Goal: Navigation & Orientation: Find specific page/section

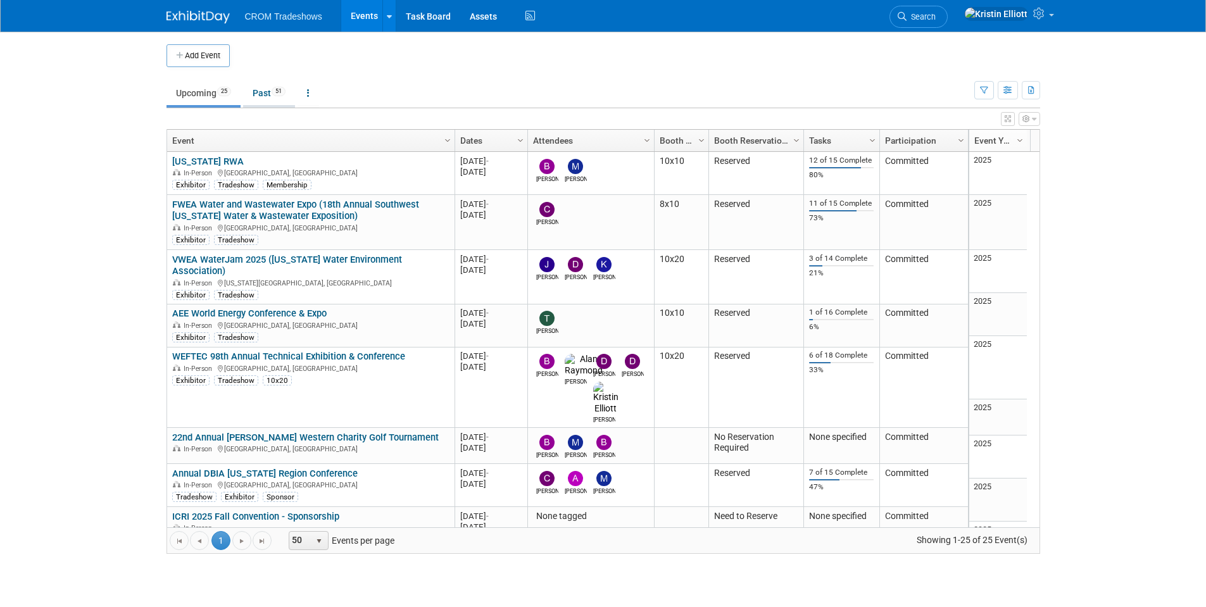
click at [256, 91] on link "Past 51" at bounding box center [269, 93] width 52 height 24
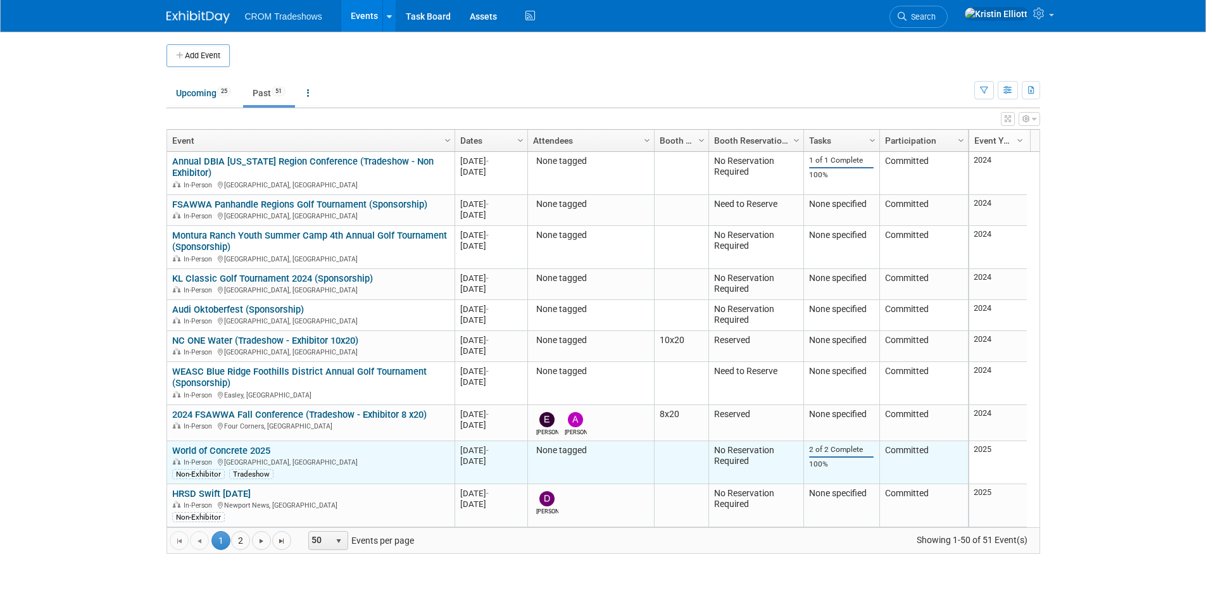
scroll to position [1787, 0]
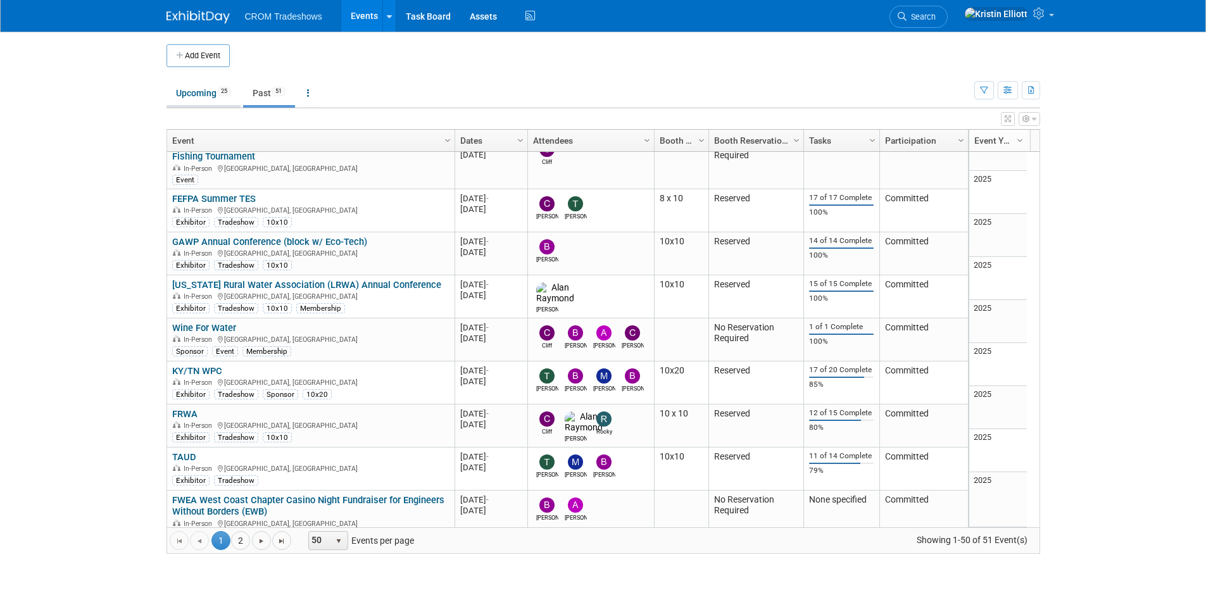
click at [201, 97] on link "Upcoming 25" at bounding box center [204, 93] width 74 height 24
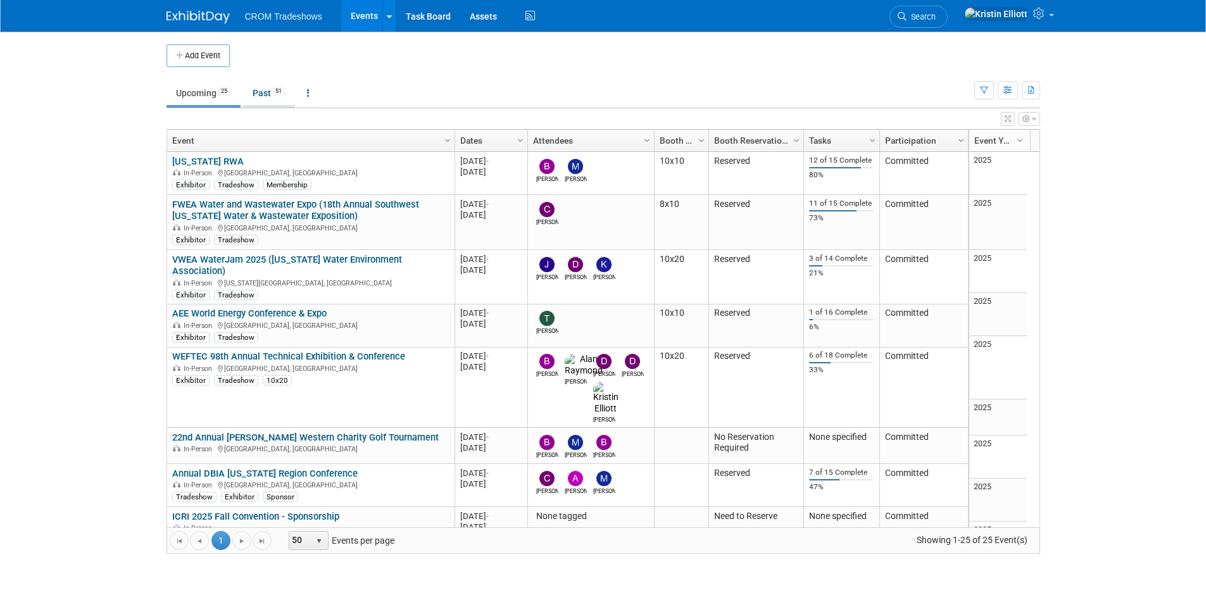
click at [267, 92] on link "Past 51" at bounding box center [269, 93] width 52 height 24
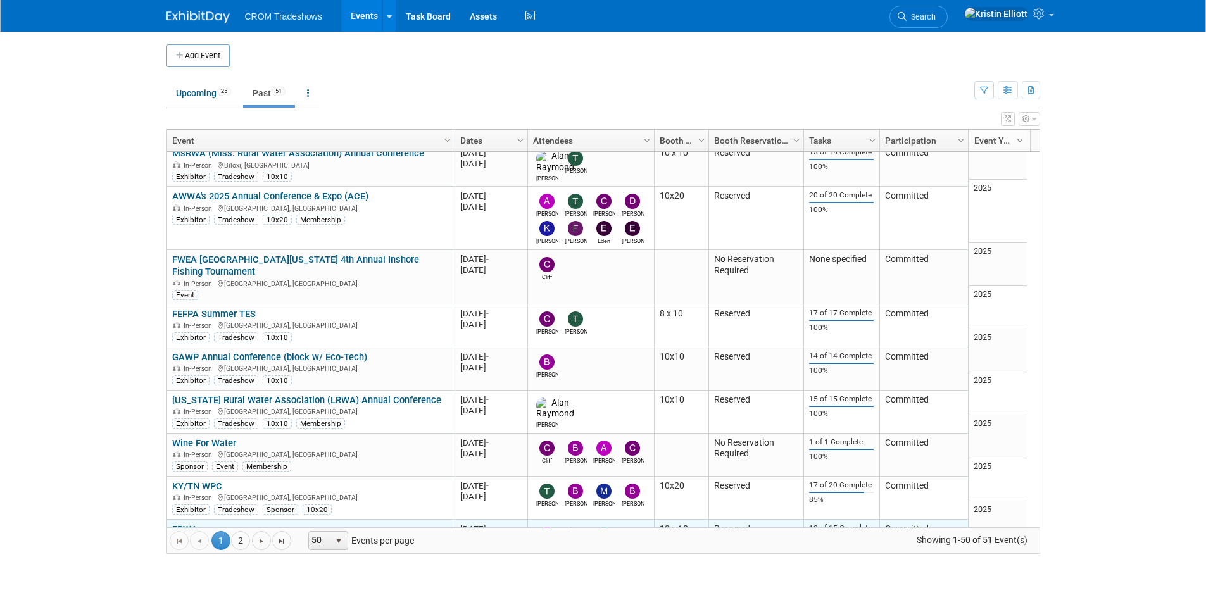
scroll to position [1787, 0]
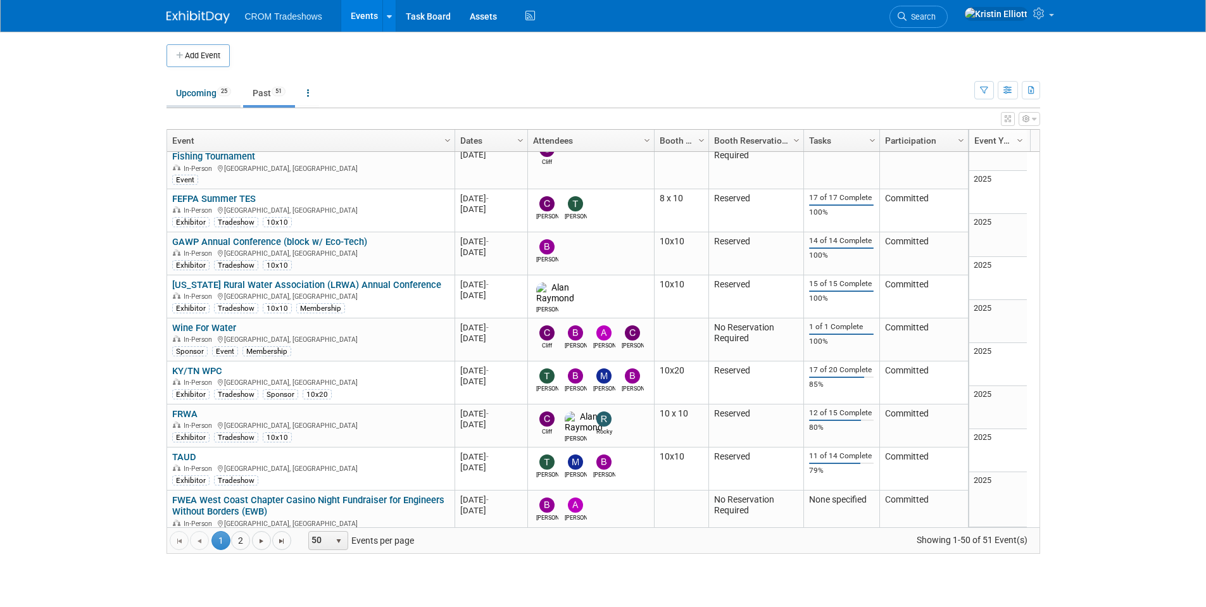
click at [193, 101] on link "Upcoming 25" at bounding box center [204, 93] width 74 height 24
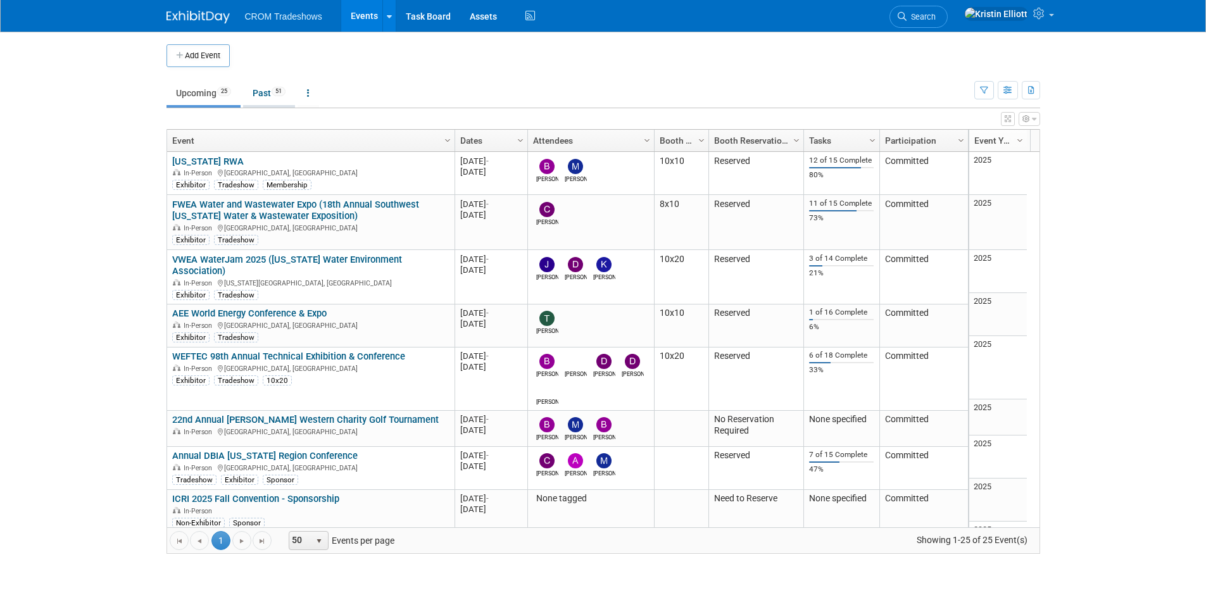
click at [259, 96] on link "Past 51" at bounding box center [269, 93] width 52 height 24
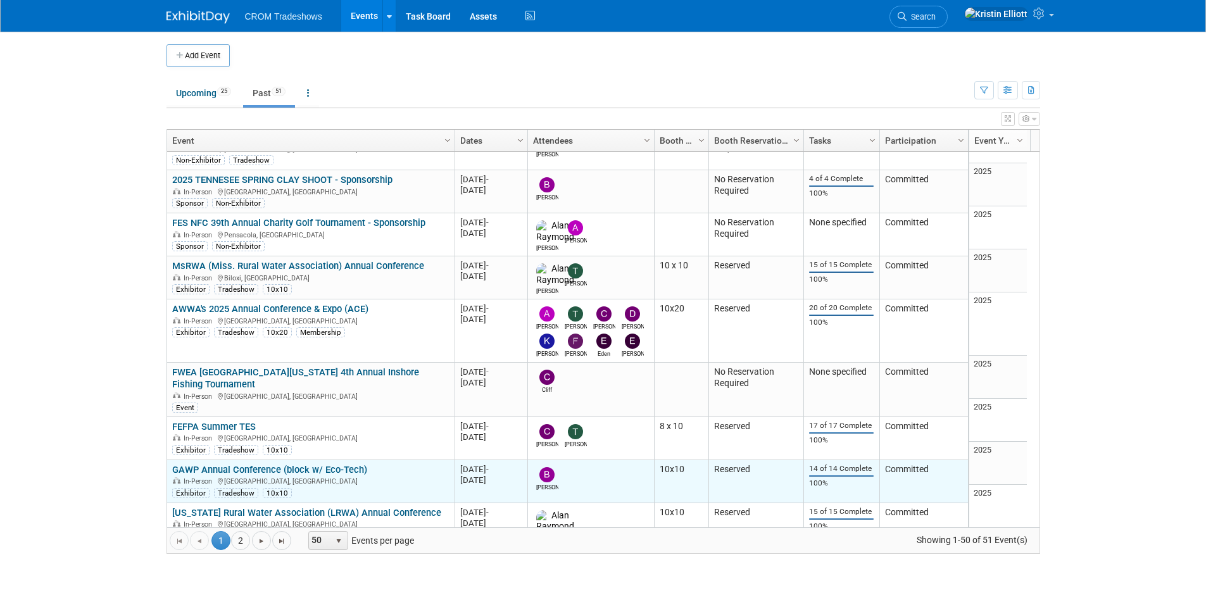
scroll to position [1787, 0]
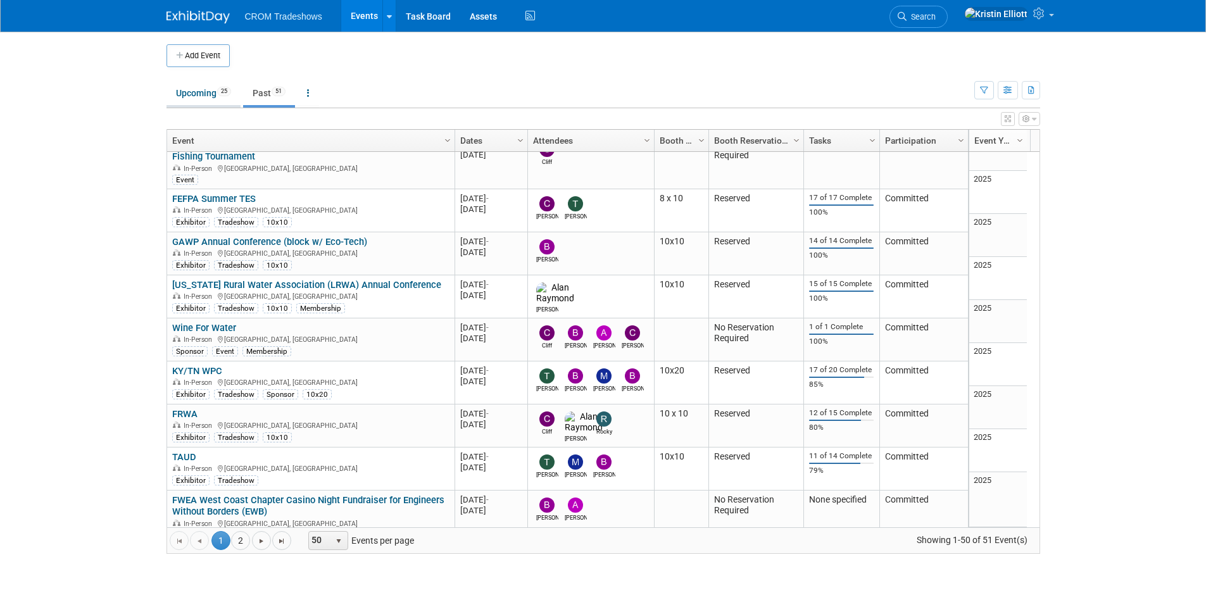
click at [199, 102] on link "Upcoming 25" at bounding box center [204, 93] width 74 height 24
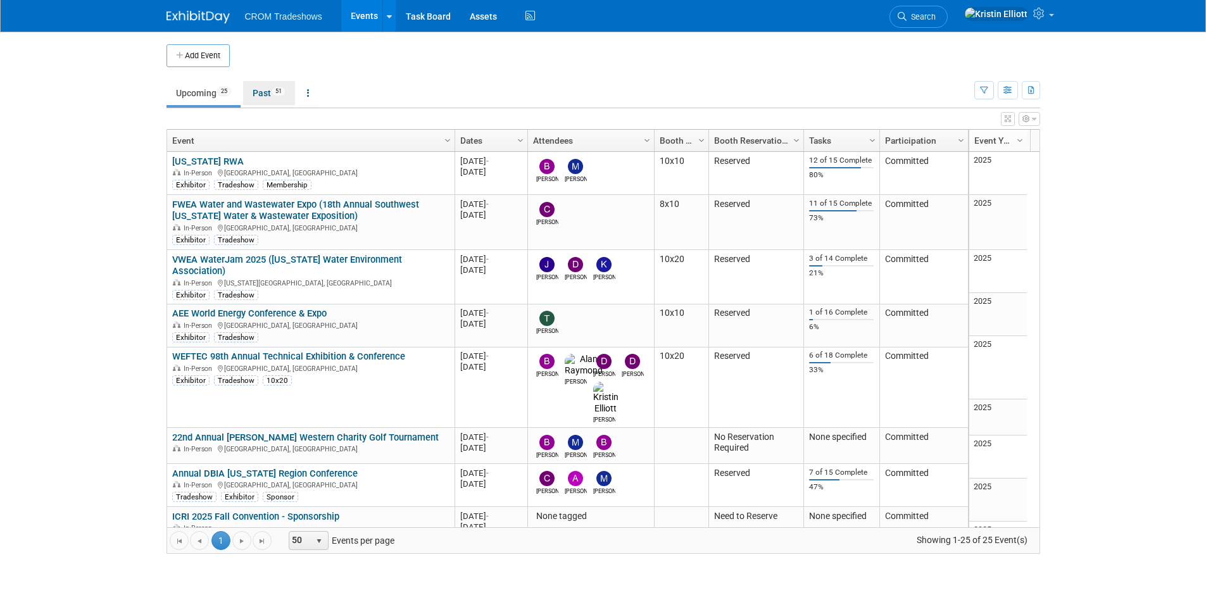
click at [263, 84] on link "Past 51" at bounding box center [269, 93] width 52 height 24
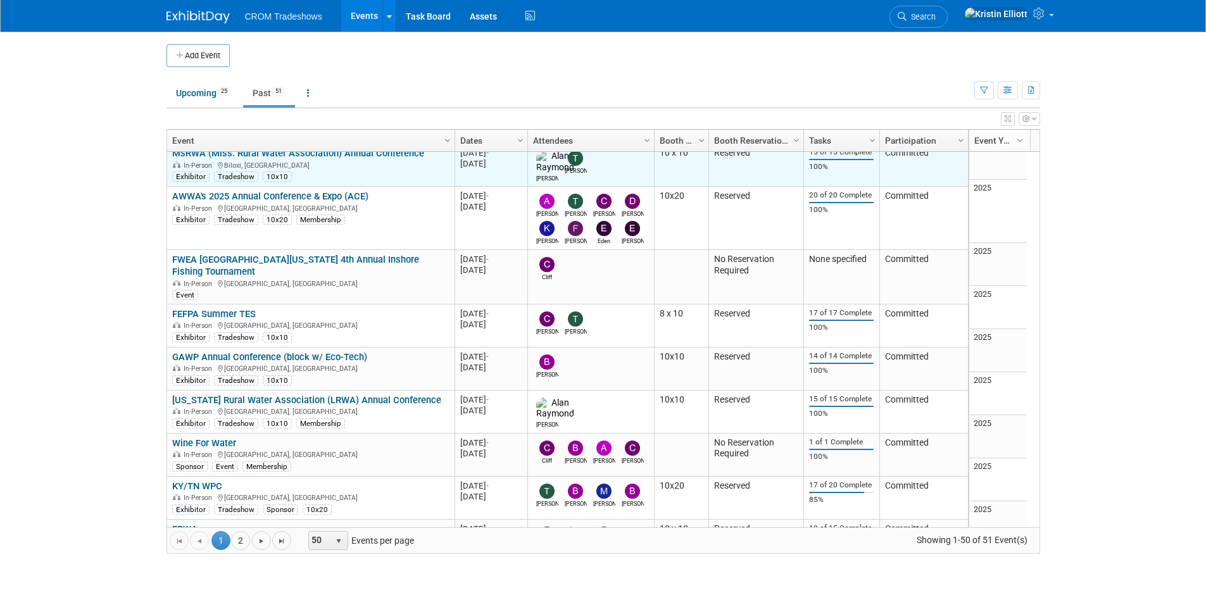
scroll to position [1787, 0]
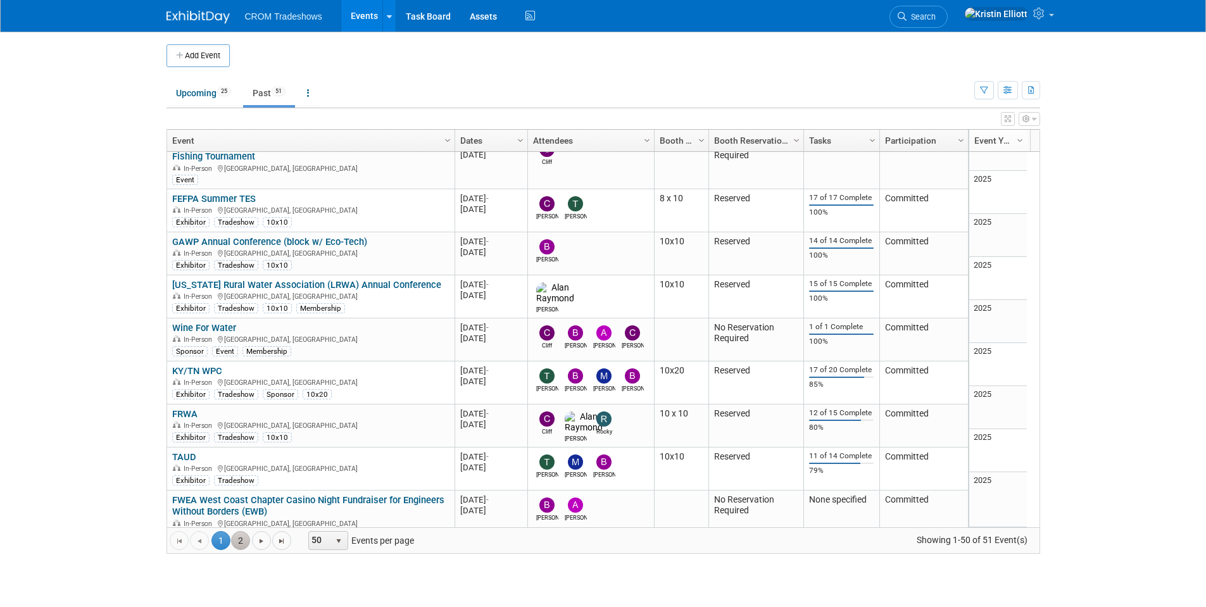
click at [239, 539] on link "2" at bounding box center [240, 540] width 19 height 19
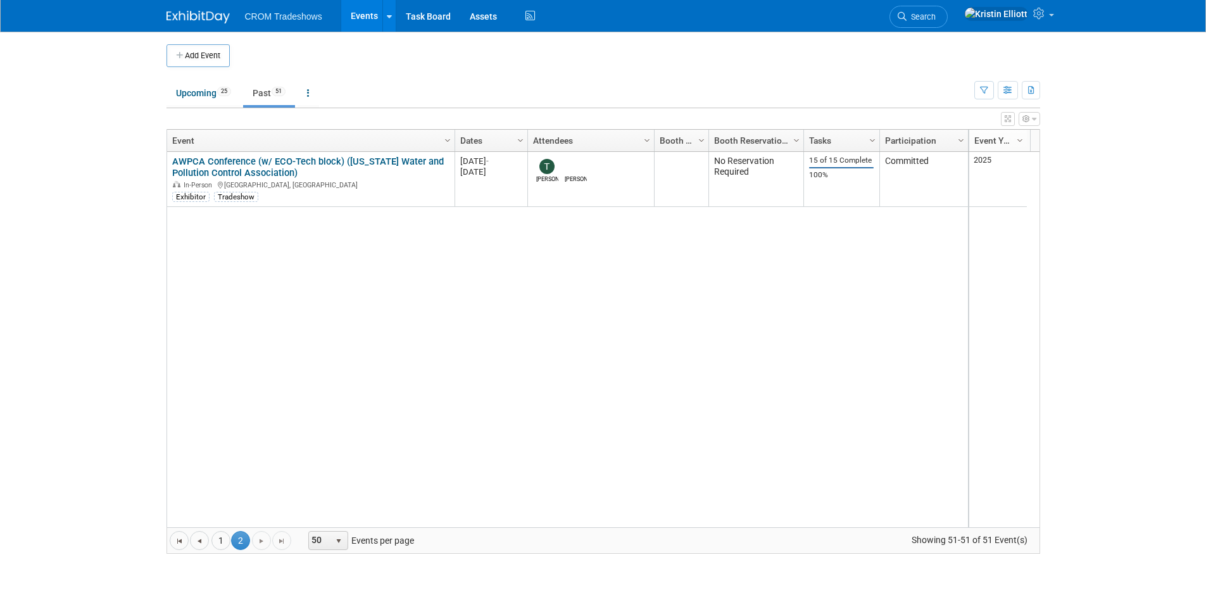
scroll to position [0, 0]
click at [325, 538] on span "50" at bounding box center [320, 541] width 22 height 18
click at [322, 524] on li "100" at bounding box center [328, 519] width 36 height 17
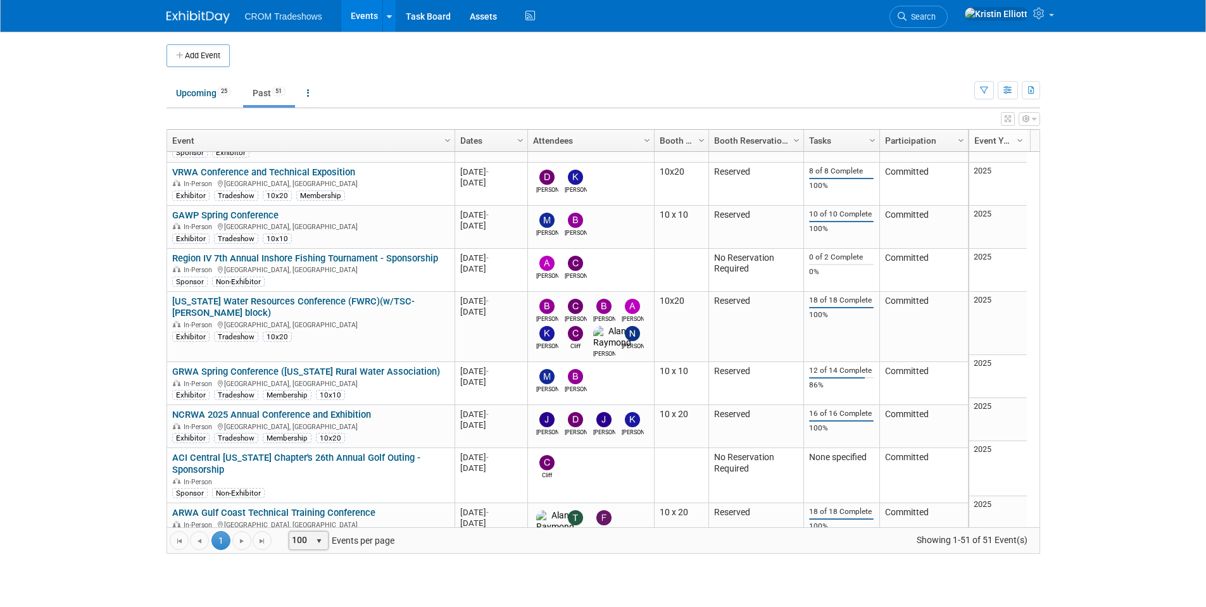
scroll to position [1842, 0]
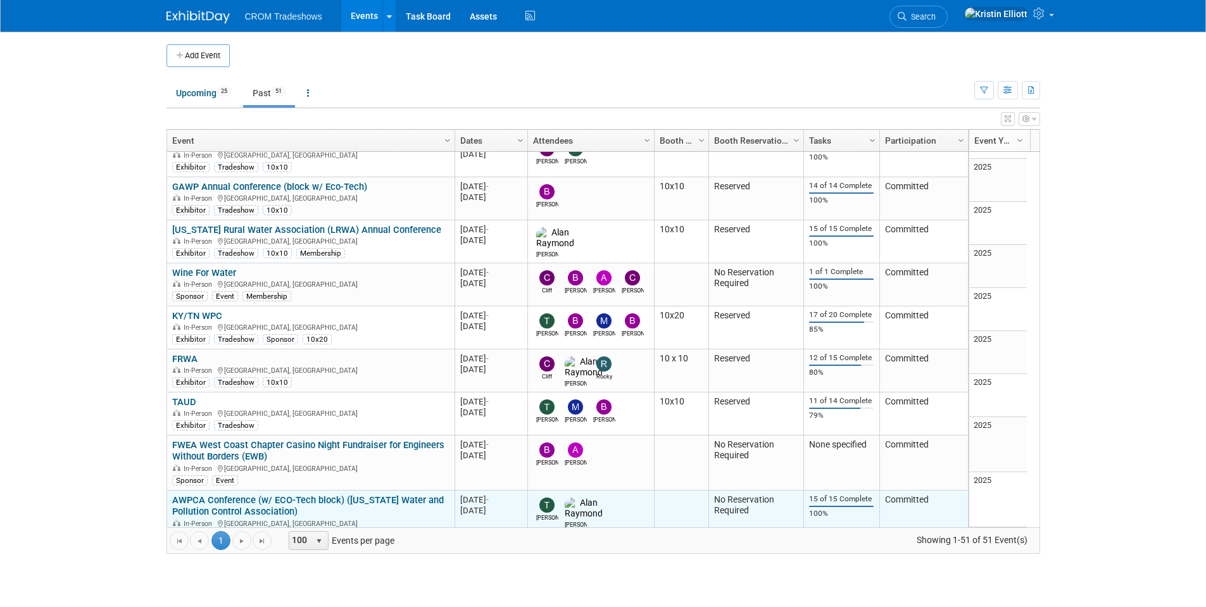
click at [269, 494] on link "AWPCA Conference (w/ ECO-Tech block) ([US_STATE] Water and Pollution Control As…" at bounding box center [308, 505] width 272 height 23
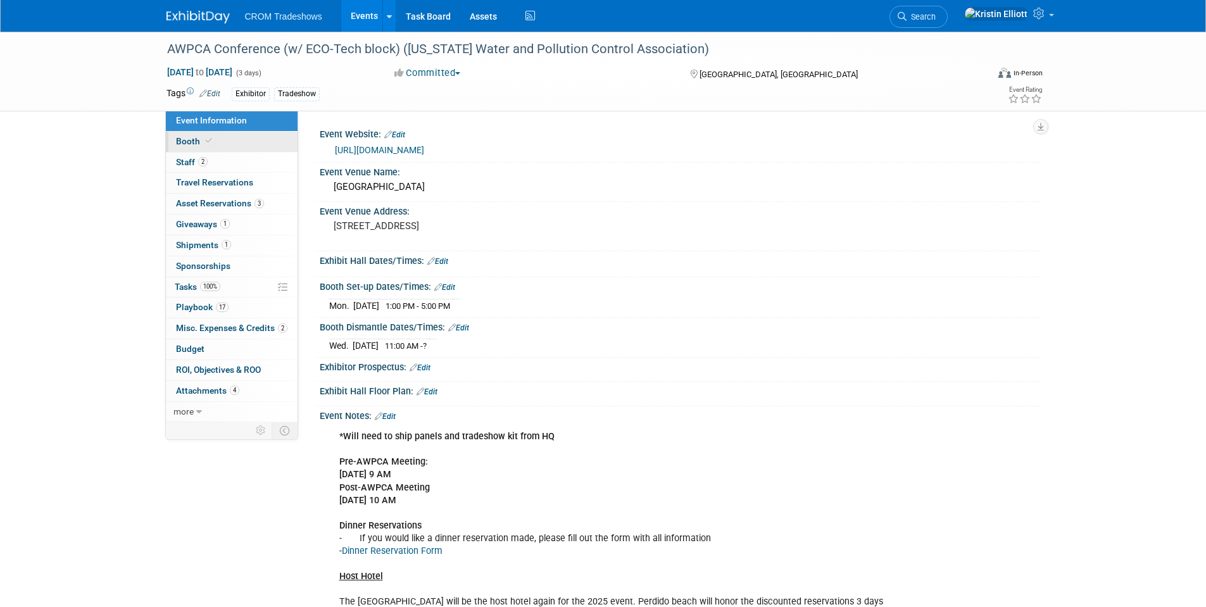
click at [218, 144] on link "Booth" at bounding box center [232, 142] width 132 height 20
